Goal: Task Accomplishment & Management: Manage account settings

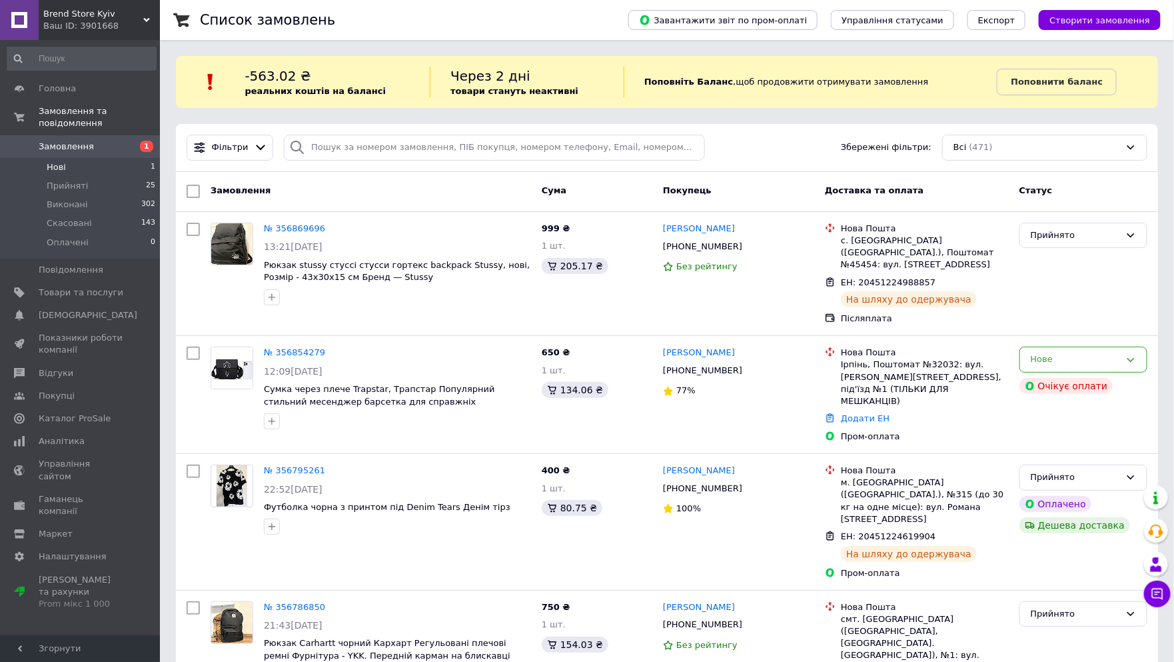
click at [88, 159] on li "Нові 1" at bounding box center [81, 167] width 163 height 19
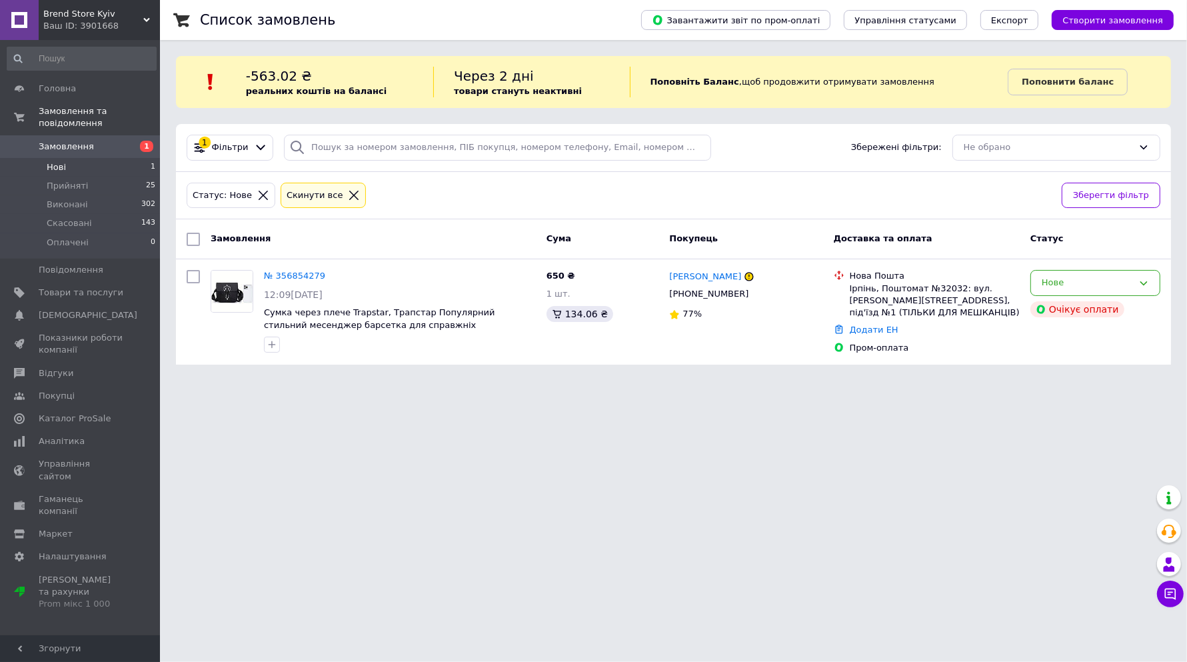
click at [81, 141] on span "Замовлення" at bounding box center [66, 147] width 55 height 12
